Goal: Entertainment & Leisure: Consume media (video, audio)

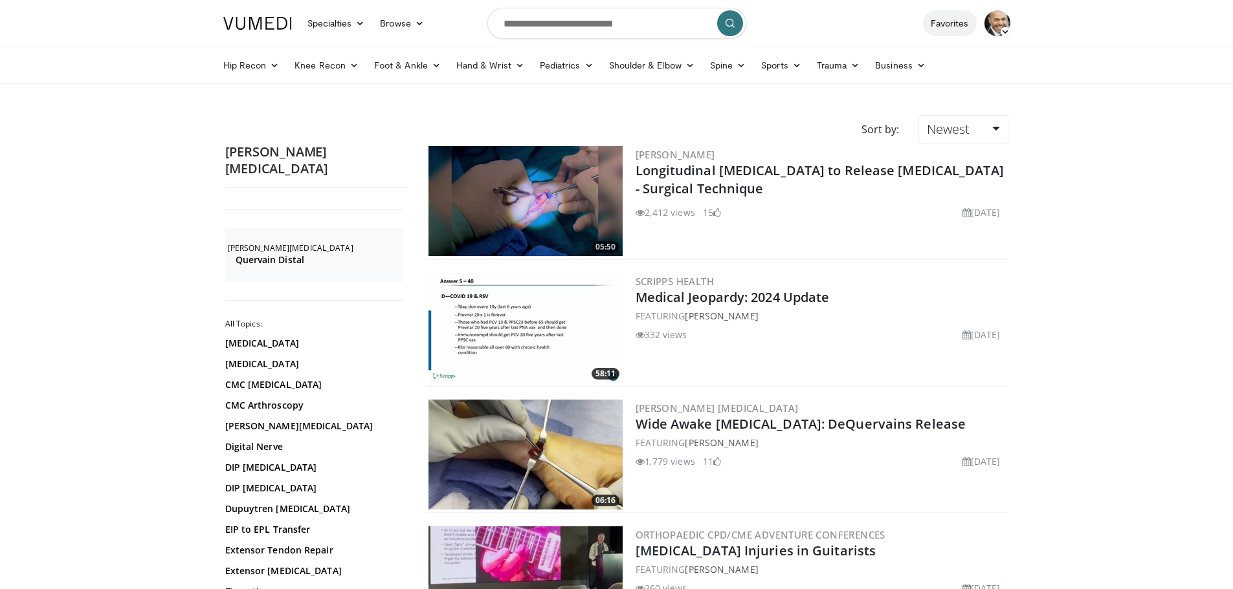
click at [938, 17] on link "Favorites" at bounding box center [950, 23] width 54 height 26
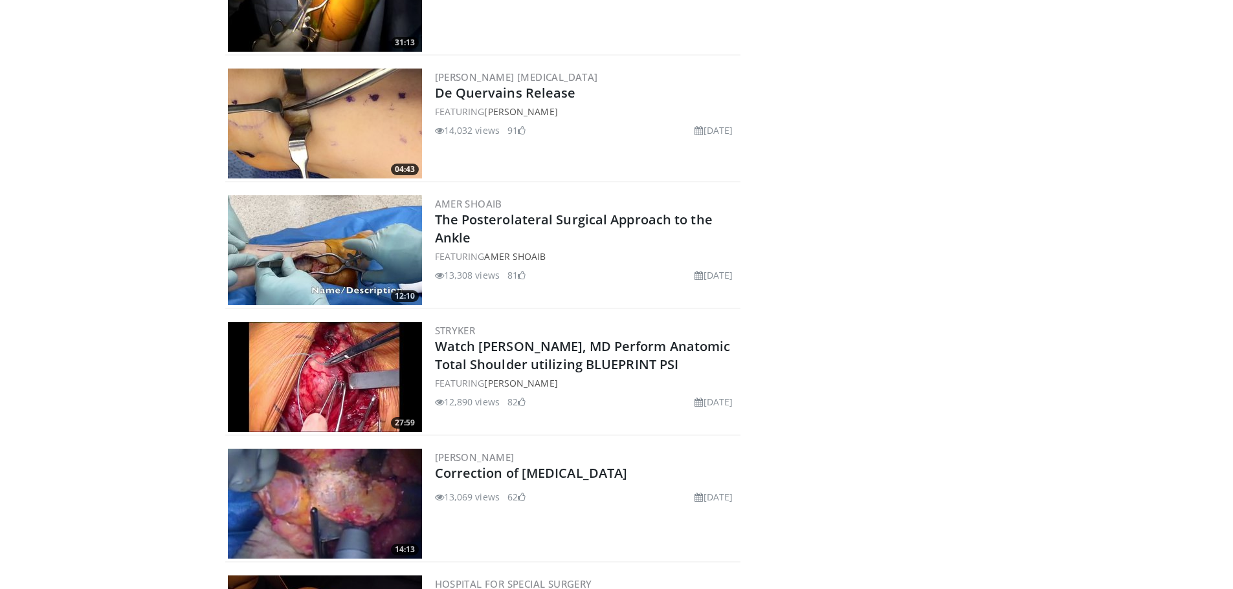
scroll to position [5088, 0]
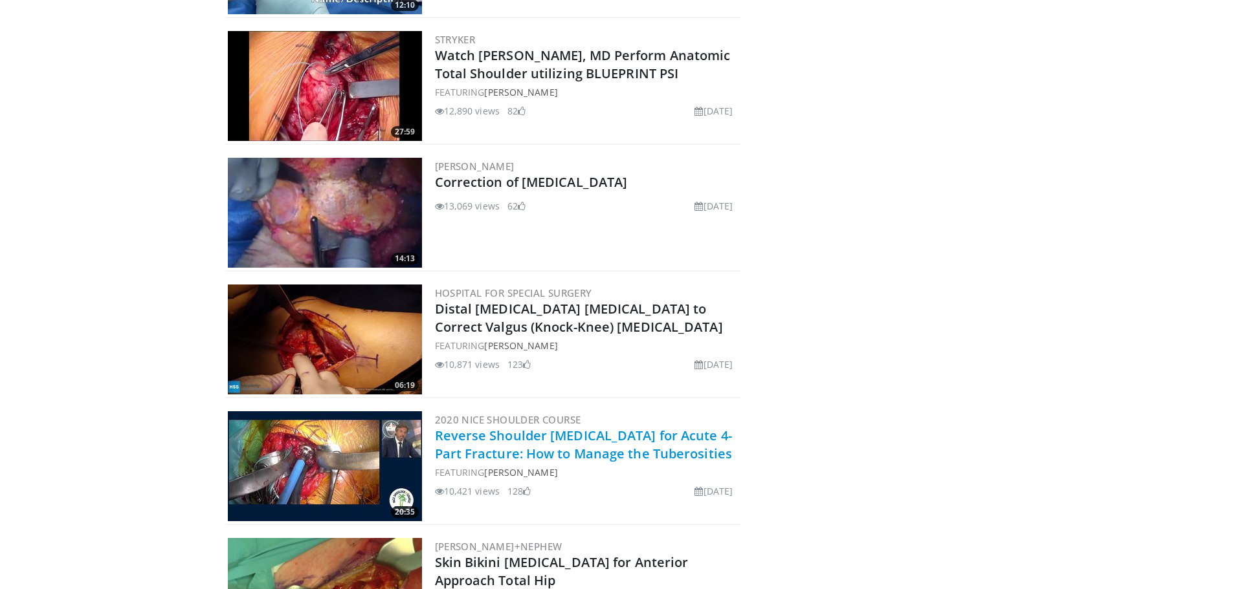
click at [528, 453] on link "Reverse Shoulder [MEDICAL_DATA] for Acute 4-Part Fracture: How to Manage the Tu…" at bounding box center [584, 445] width 298 height 36
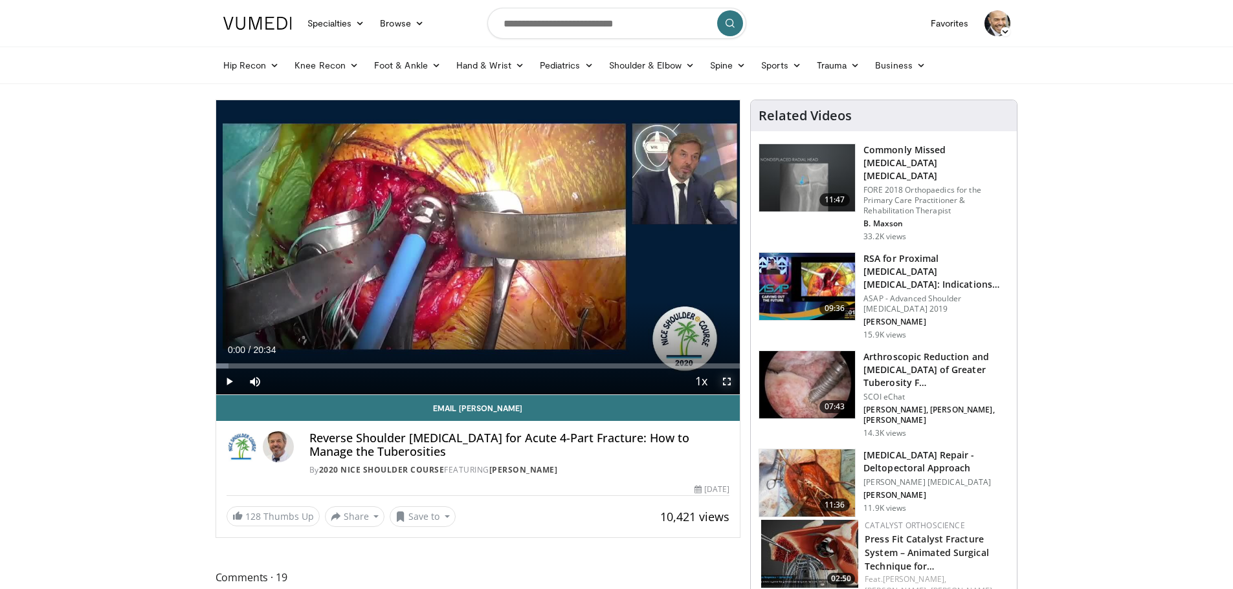
click at [727, 382] on span "Video Player" at bounding box center [727, 382] width 26 height 26
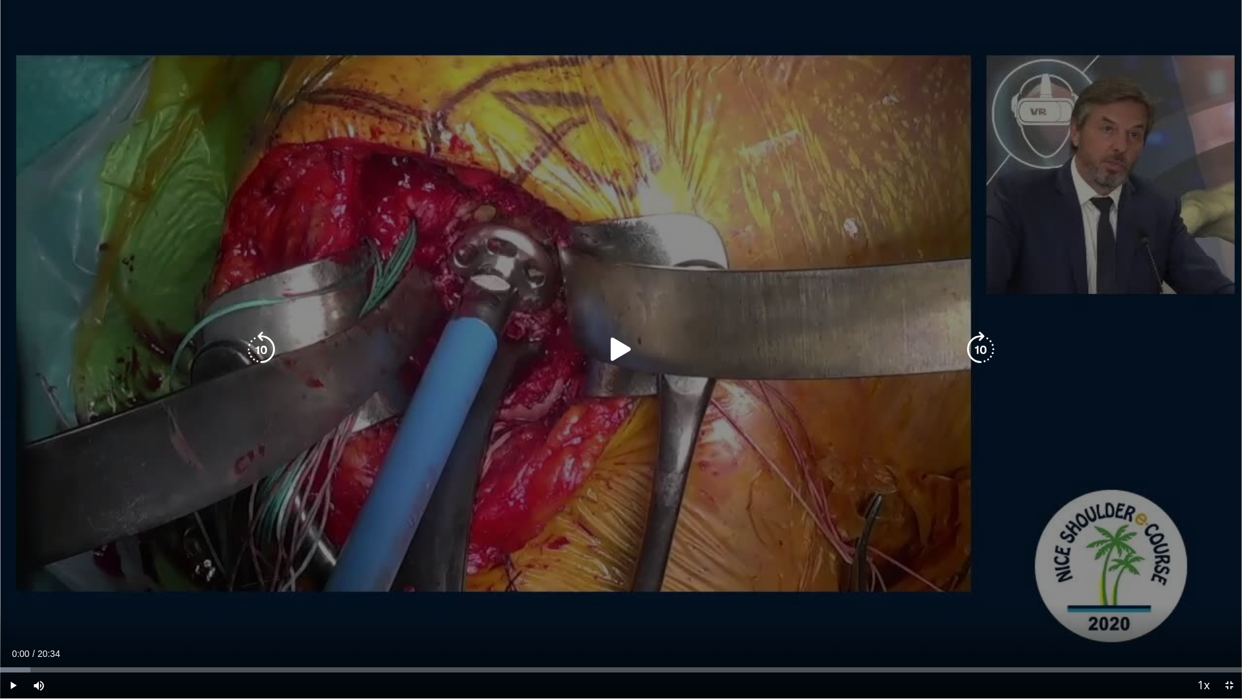
click at [614, 342] on icon "Video Player" at bounding box center [621, 349] width 36 height 36
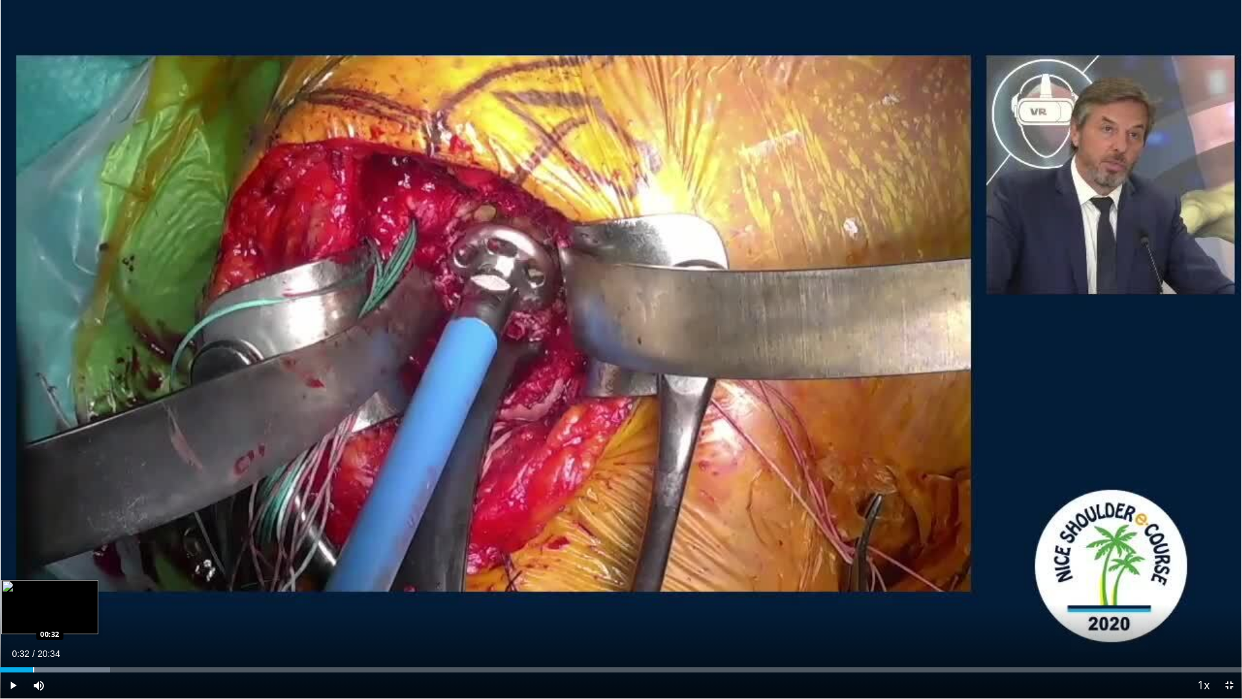
click at [33, 589] on div "Progress Bar" at bounding box center [33, 669] width 1 height 5
click at [38, 589] on div "Progress Bar" at bounding box center [38, 669] width 1 height 5
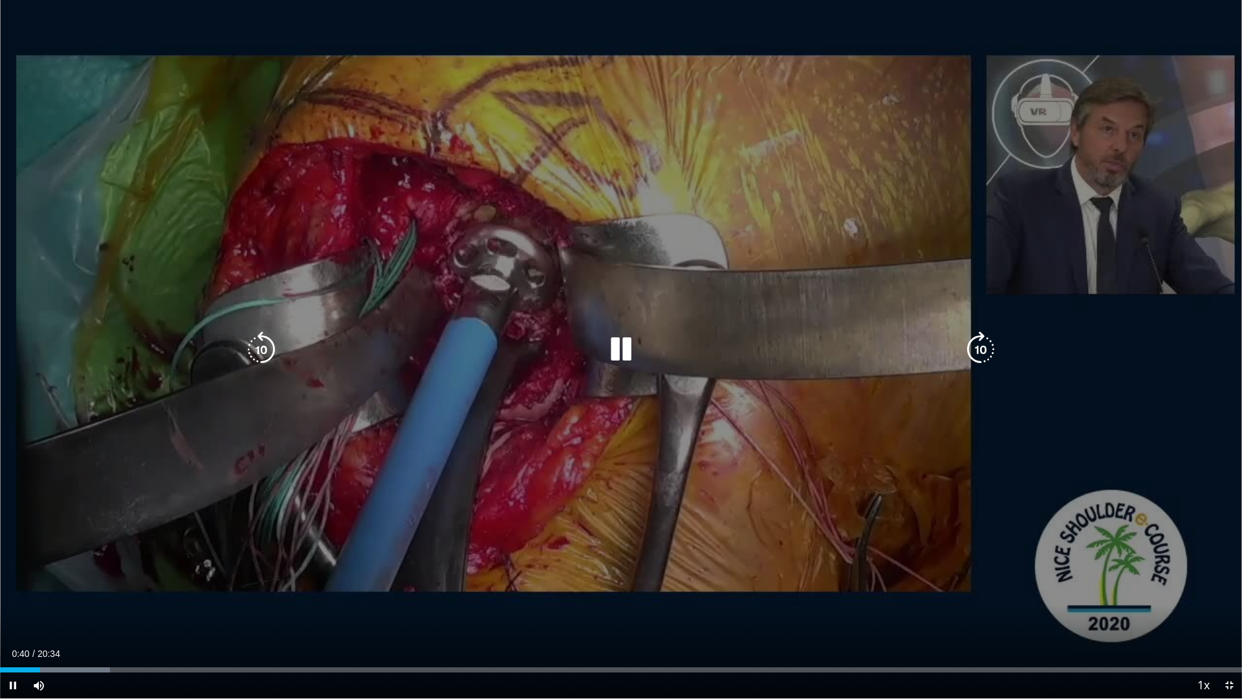
click at [628, 344] on icon "Video Player" at bounding box center [621, 349] width 36 height 36
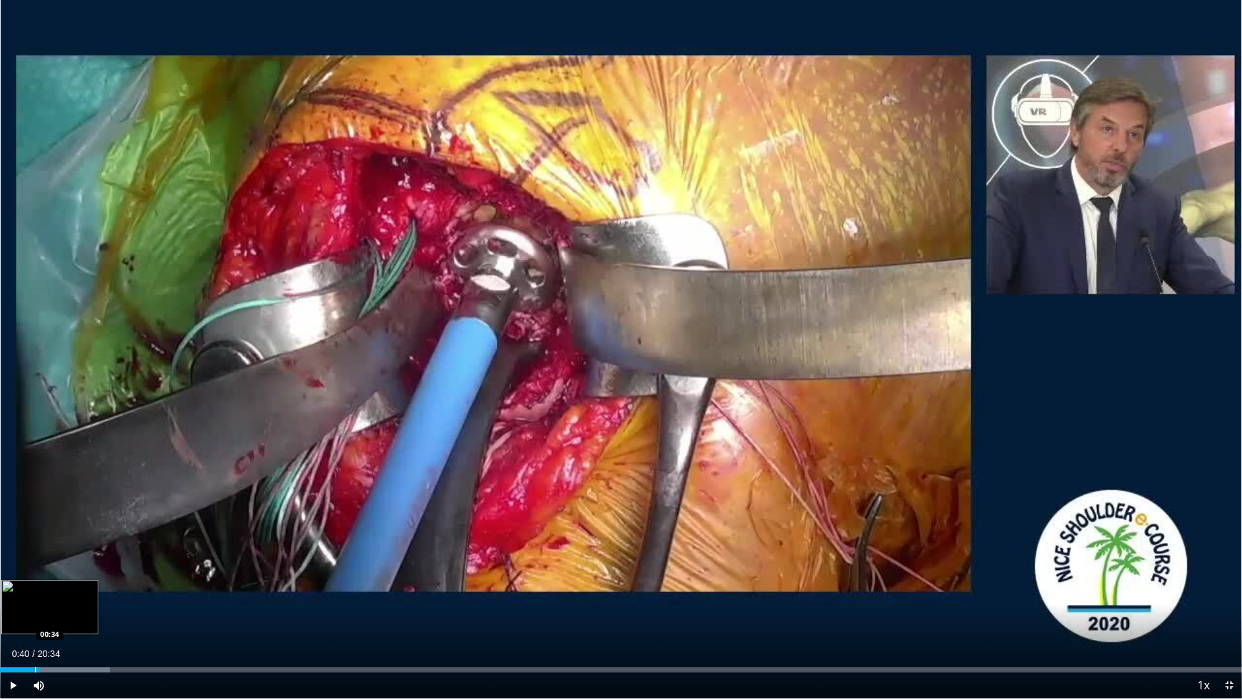
click at [35, 589] on div "Progress Bar" at bounding box center [35, 669] width 1 height 5
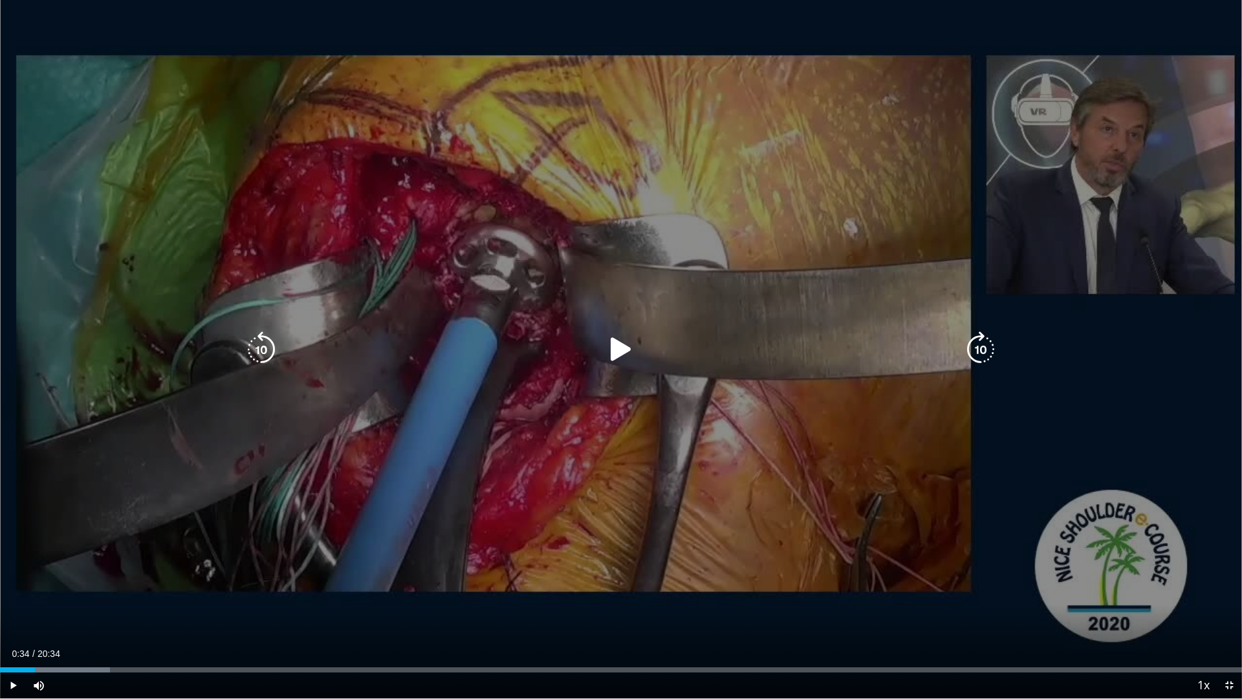
click at [618, 352] on icon "Video Player" at bounding box center [621, 349] width 36 height 36
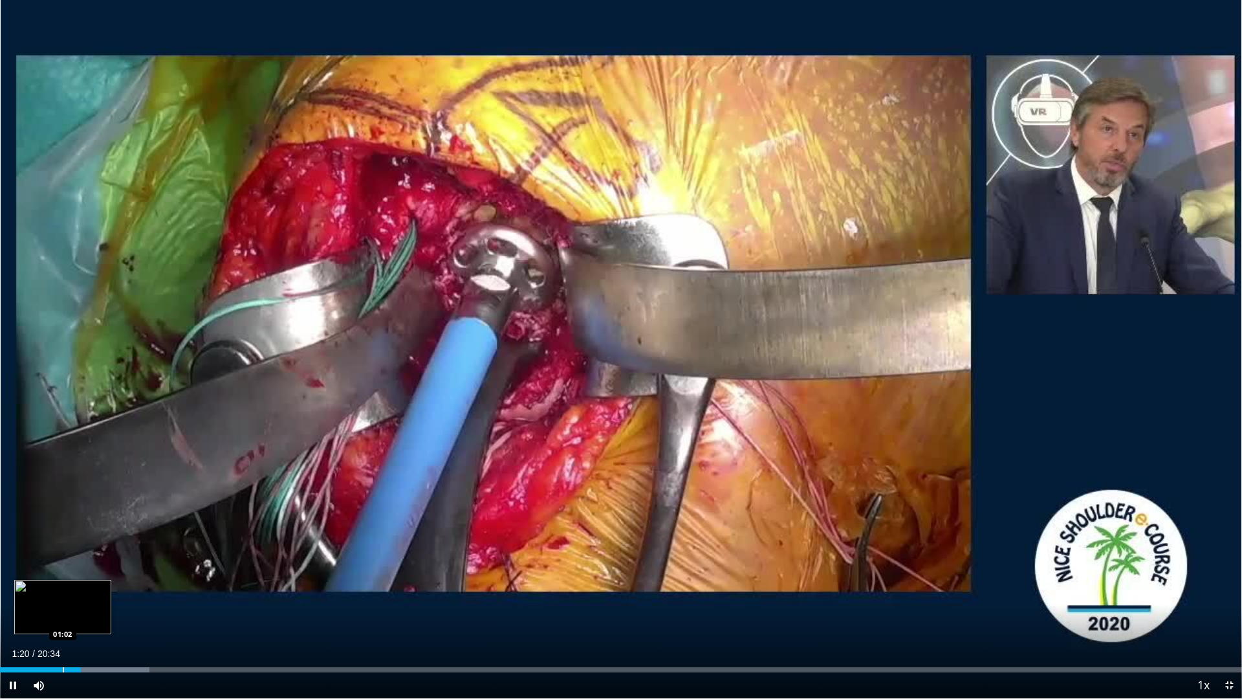
click at [63, 589] on div "Progress Bar" at bounding box center [63, 669] width 1 height 5
click at [10, 589] on span "Video Player" at bounding box center [13, 685] width 26 height 26
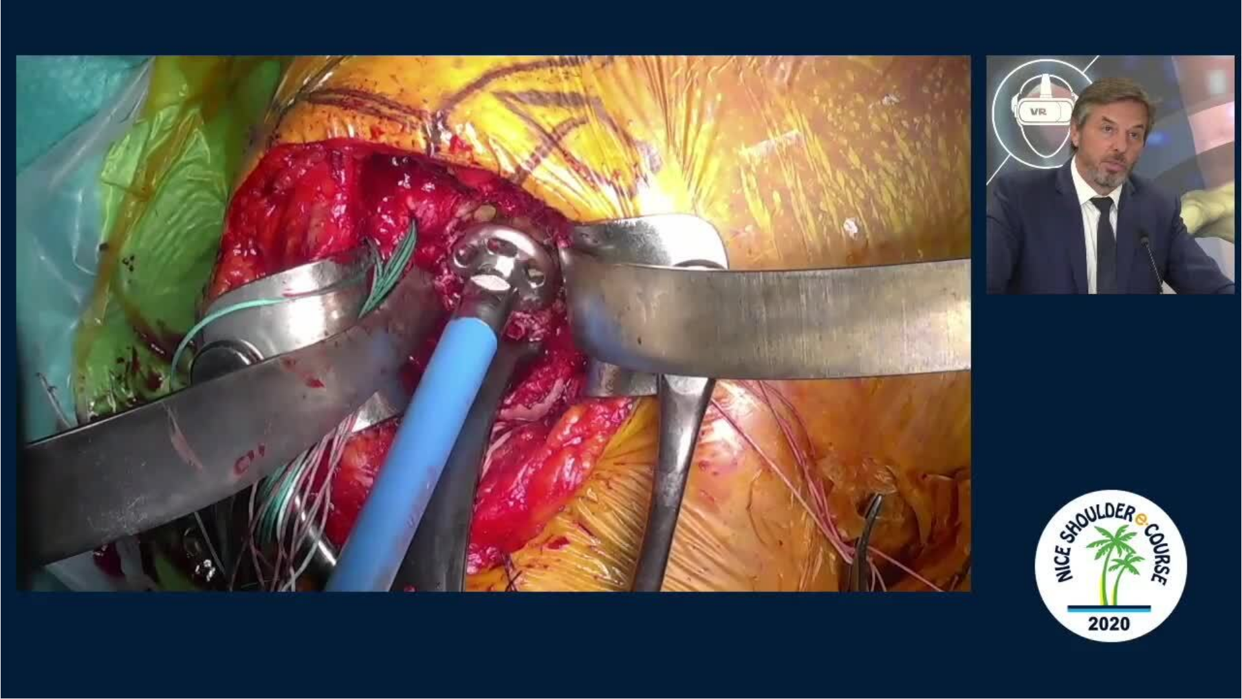
click at [10, 589] on video-js "**********" at bounding box center [621, 349] width 1242 height 699
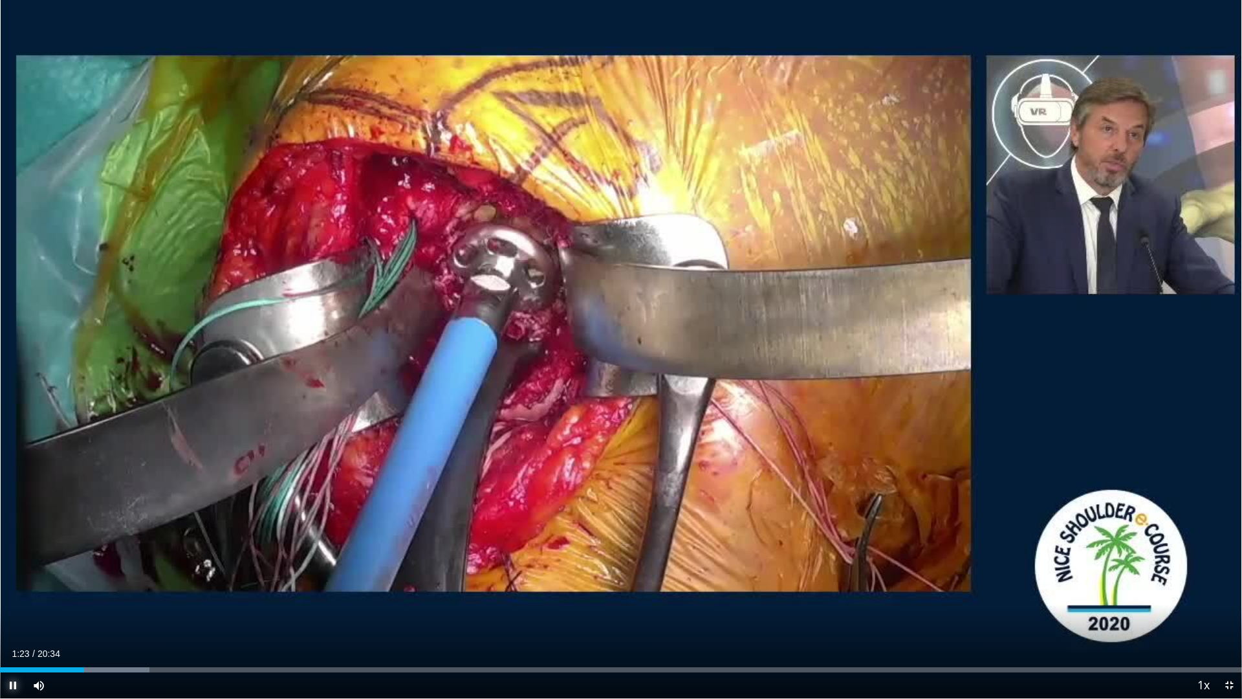
click at [12, 589] on span "Video Player" at bounding box center [13, 685] width 26 height 26
click at [10, 589] on span "Video Player" at bounding box center [13, 685] width 26 height 26
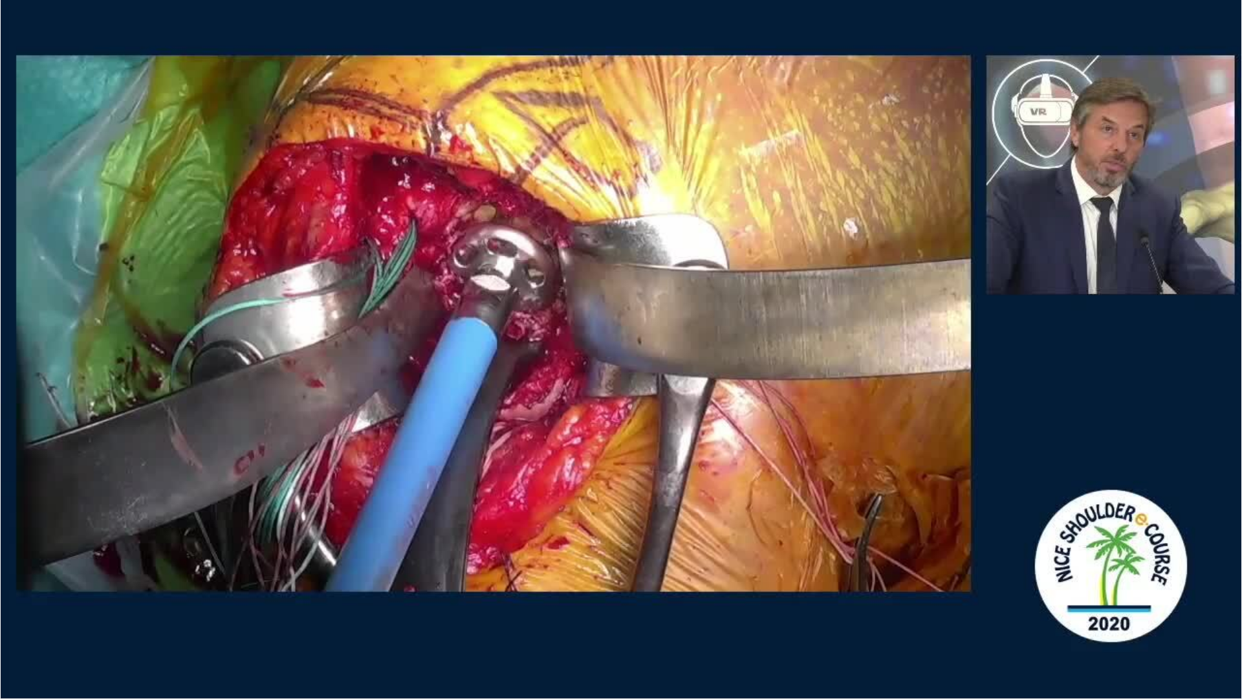
click at [10, 589] on video-js "**********" at bounding box center [621, 349] width 1242 height 699
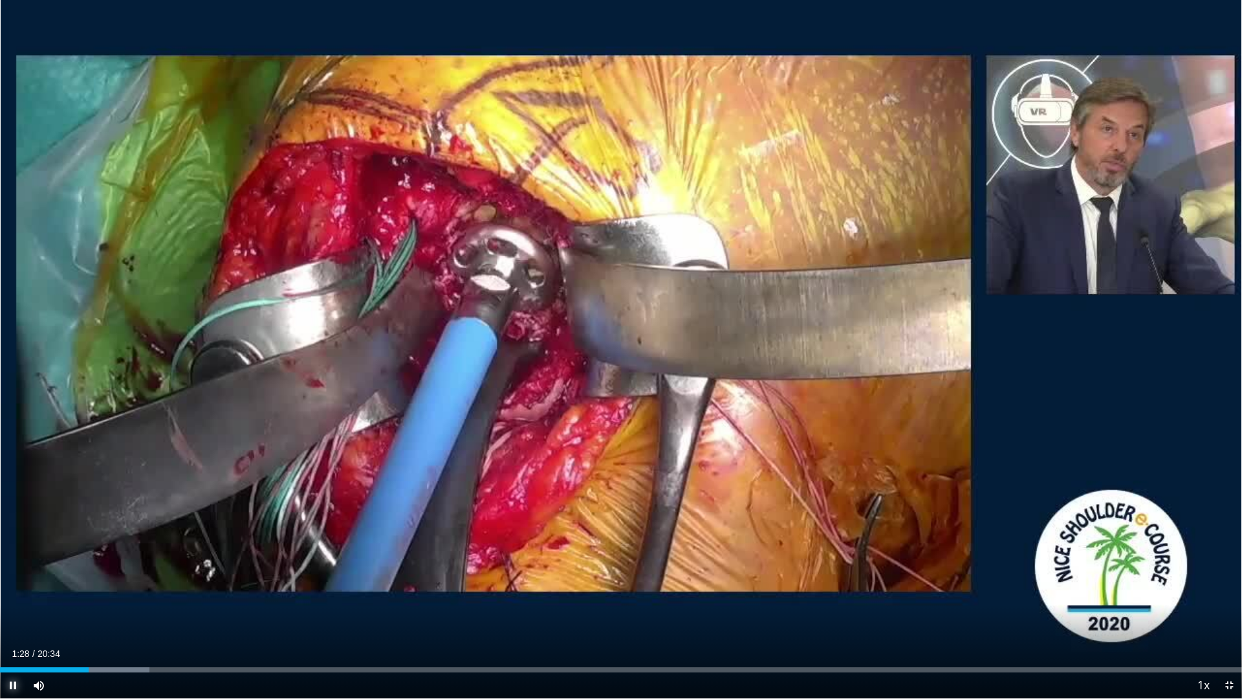
click at [17, 589] on span "Video Player" at bounding box center [13, 685] width 26 height 26
click at [6, 589] on span "Video Player" at bounding box center [13, 685] width 26 height 26
